Goal: Check status

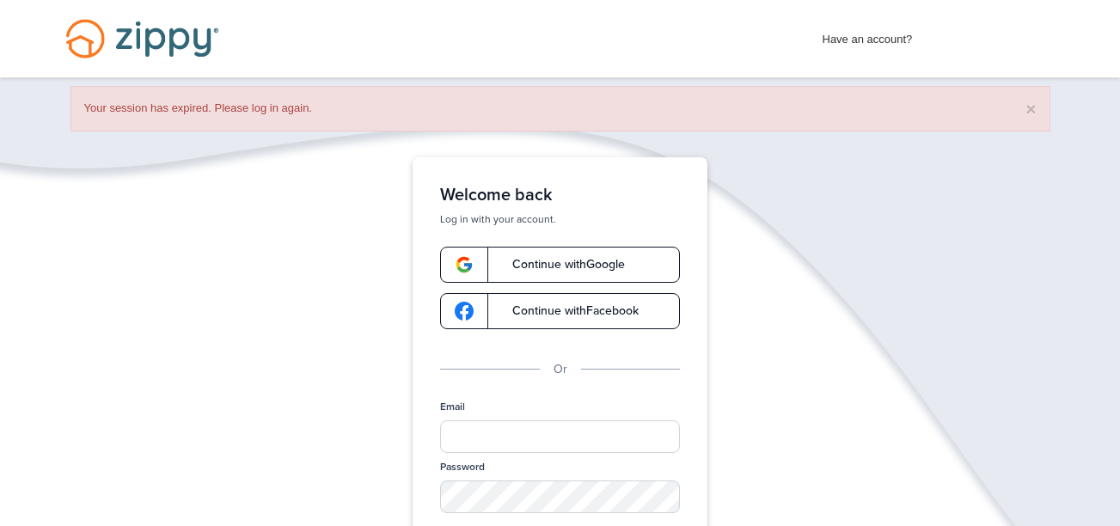
click at [548, 256] on link "Continue with Google" at bounding box center [560, 265] width 240 height 36
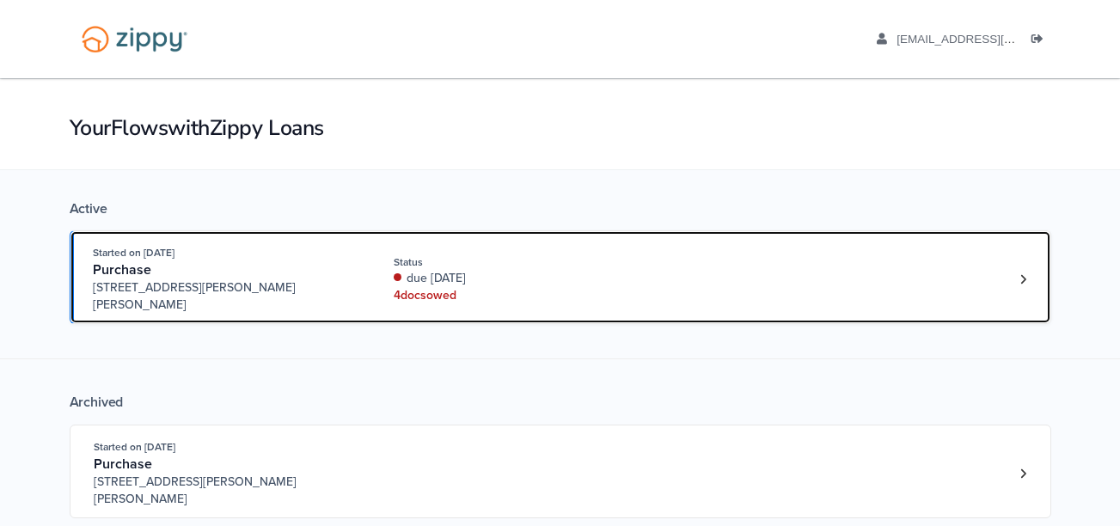
click at [548, 256] on div "Status" at bounding box center [508, 261] width 229 height 15
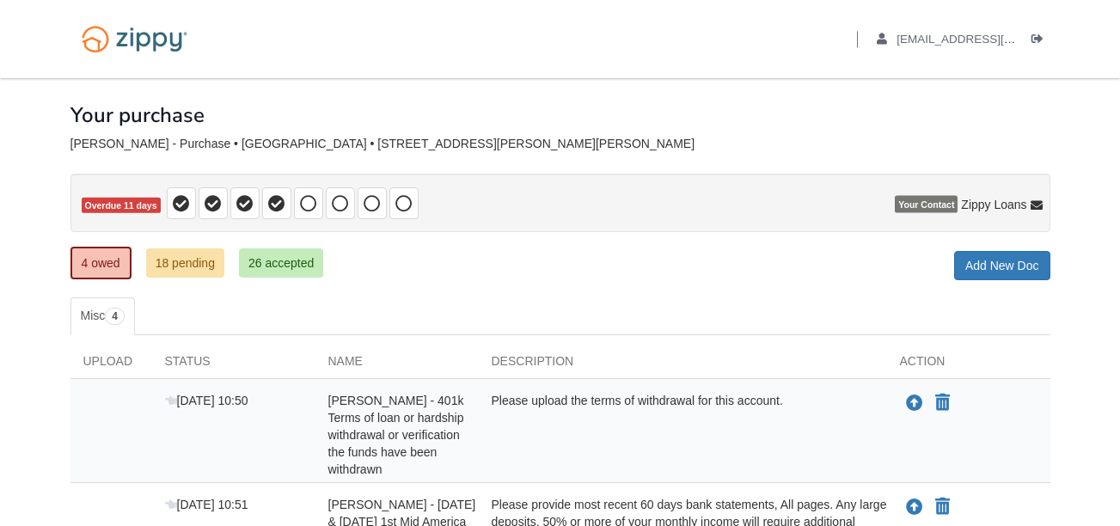
click at [498, 275] on div "4 owed 18 pending 26 accepted My Estimated Payment × My Estimated Payment Add N…" at bounding box center [560, 264] width 980 height 31
